Goal: Check status: Check status

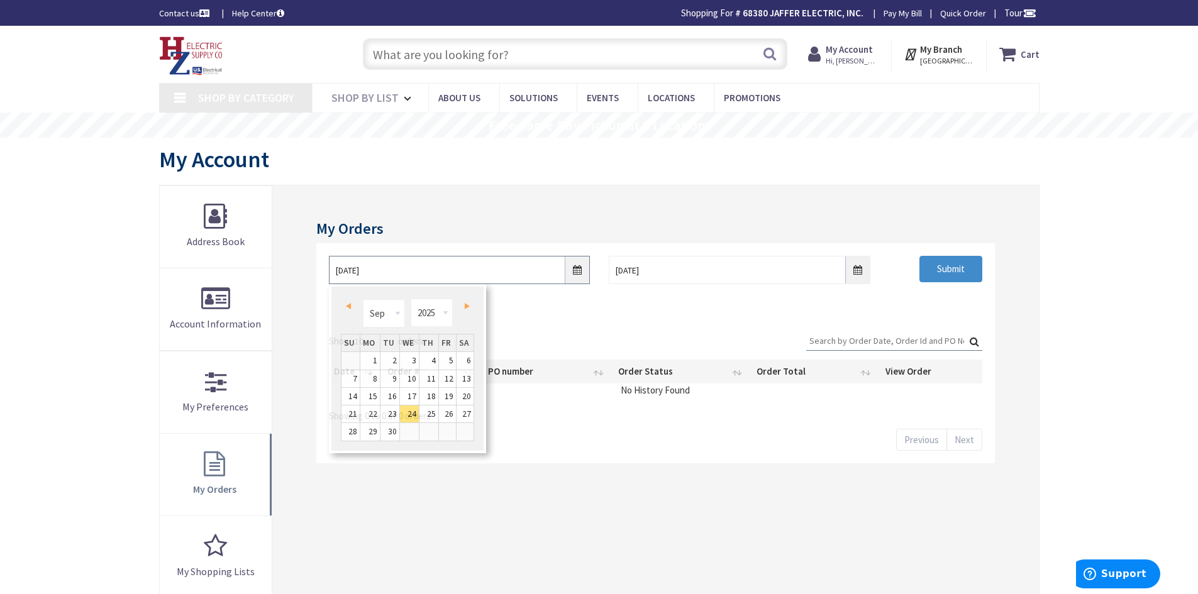
click at [579, 272] on input "9/24/2025" at bounding box center [459, 270] width 261 height 28
click at [348, 305] on span "Prev" at bounding box center [348, 306] width 5 height 6
type input "08/23/2025"
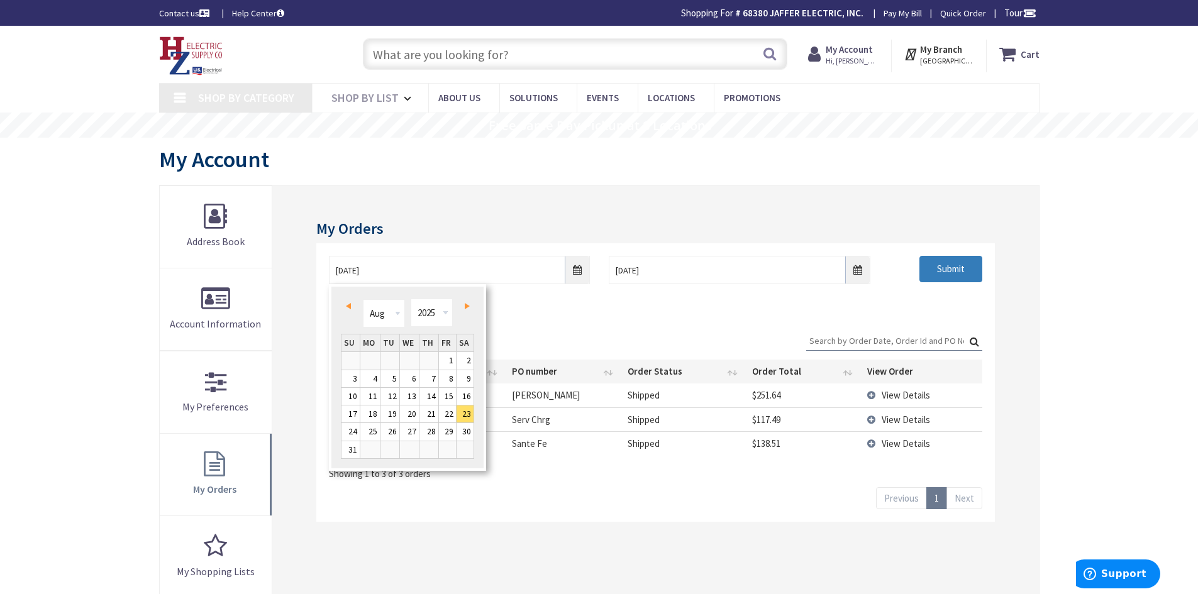
click at [966, 271] on input "Submit" at bounding box center [950, 269] width 63 height 26
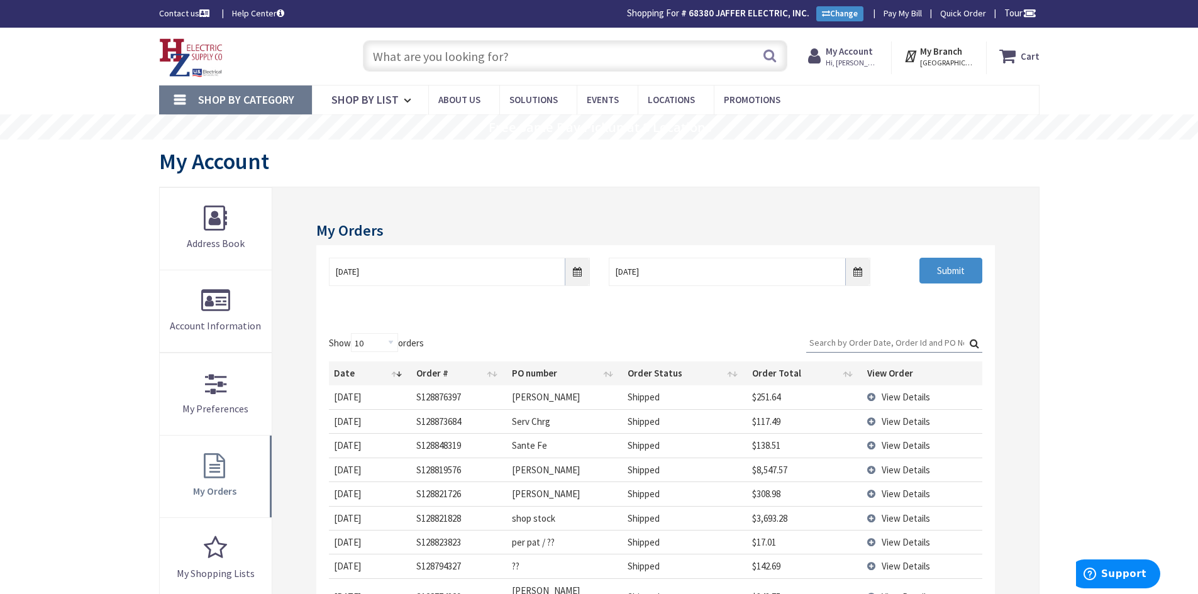
click at [896, 394] on span "View Details" at bounding box center [905, 397] width 48 height 12
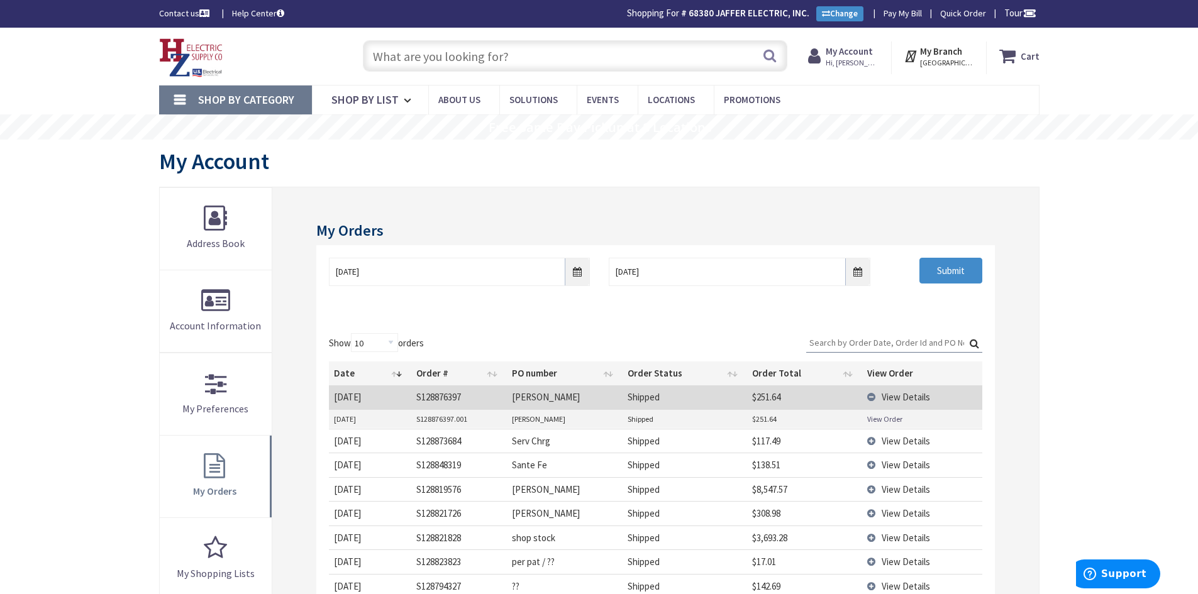
click at [883, 416] on link "View Order" at bounding box center [884, 419] width 35 height 11
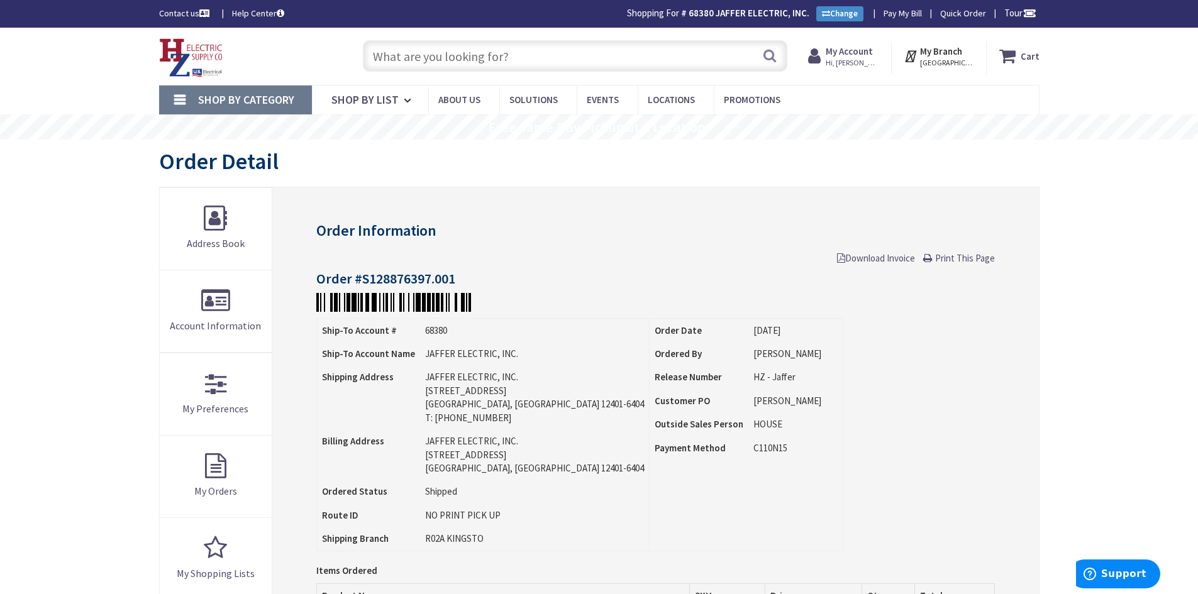
click at [855, 52] on strong "My Account" at bounding box center [848, 51] width 47 height 12
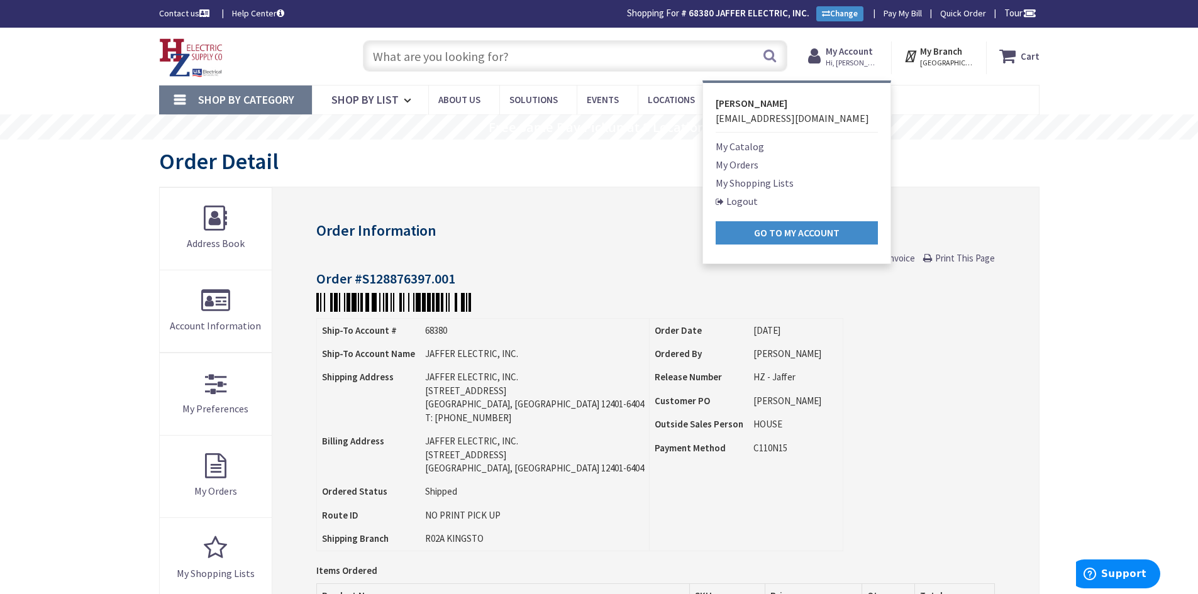
click at [779, 184] on link "My Shopping Lists" at bounding box center [754, 182] width 78 height 15
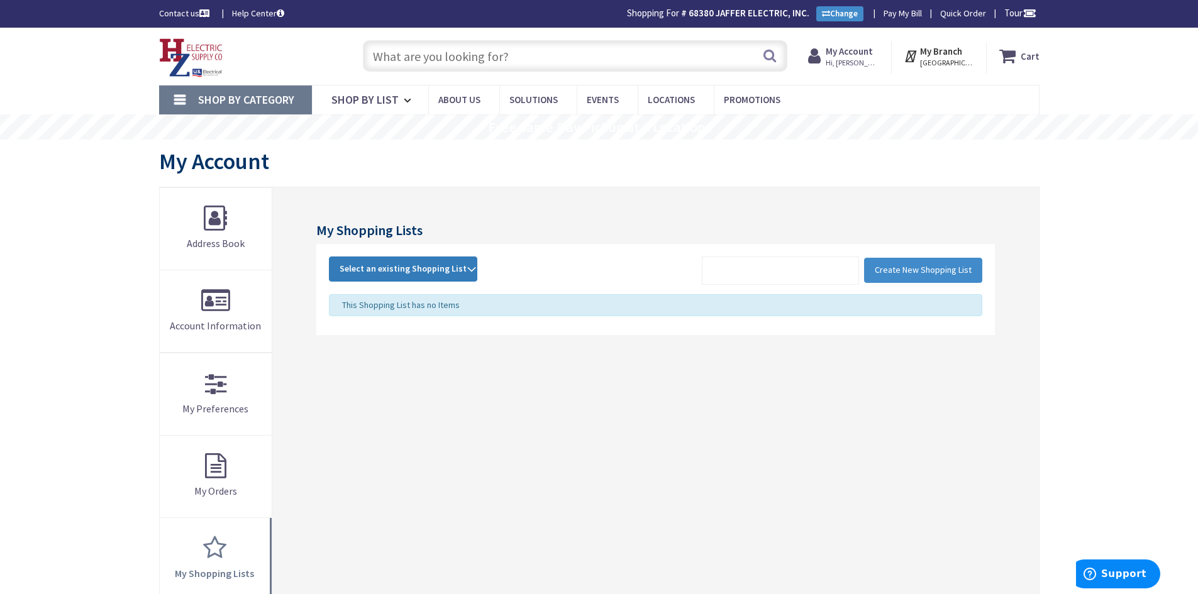
click at [421, 273] on span "Select an existing Shopping List" at bounding box center [402, 268] width 127 height 11
click at [355, 385] on link "conns" at bounding box center [402, 381] width 147 height 28
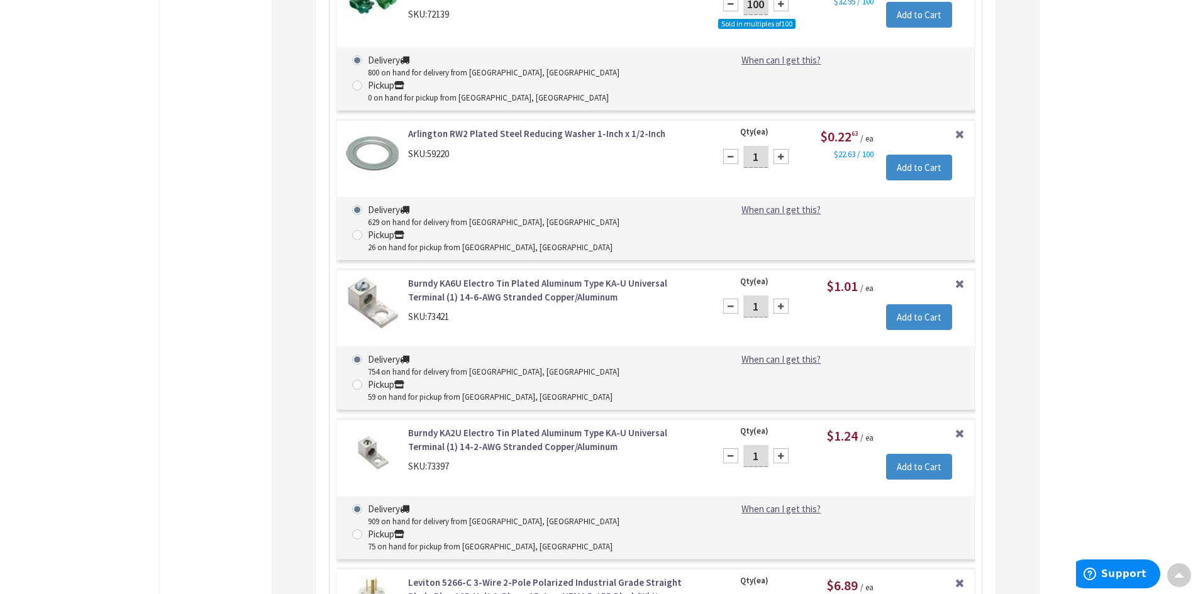
scroll to position [4798, 0]
